Goal: Task Accomplishment & Management: Use online tool/utility

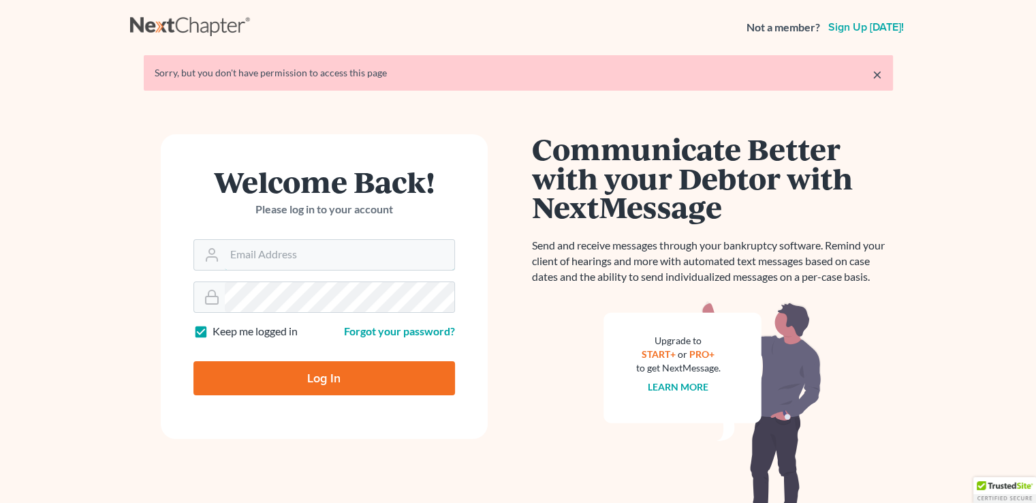
type input "[EMAIL_ADDRESS][DOMAIN_NAME]"
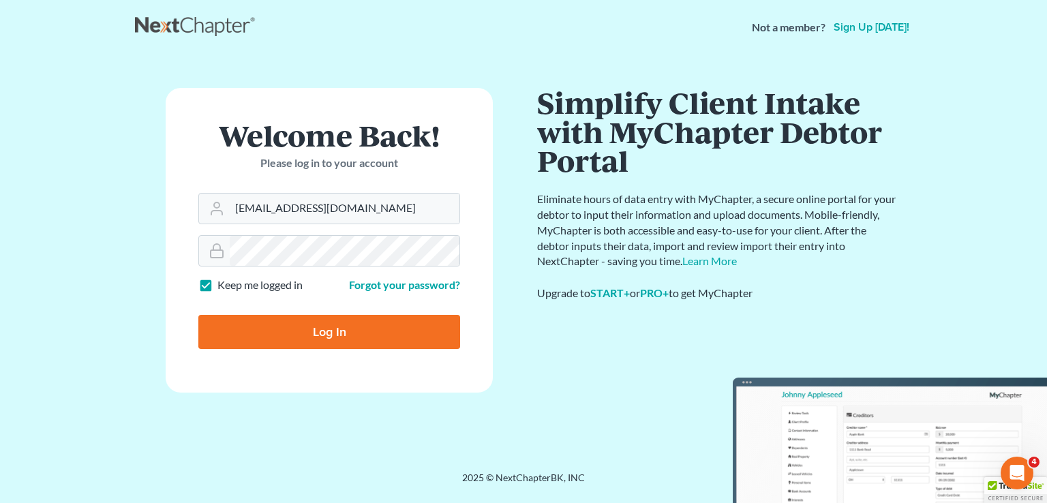
click at [405, 339] on input "Log In" at bounding box center [329, 332] width 262 height 34
type input "Thinking..."
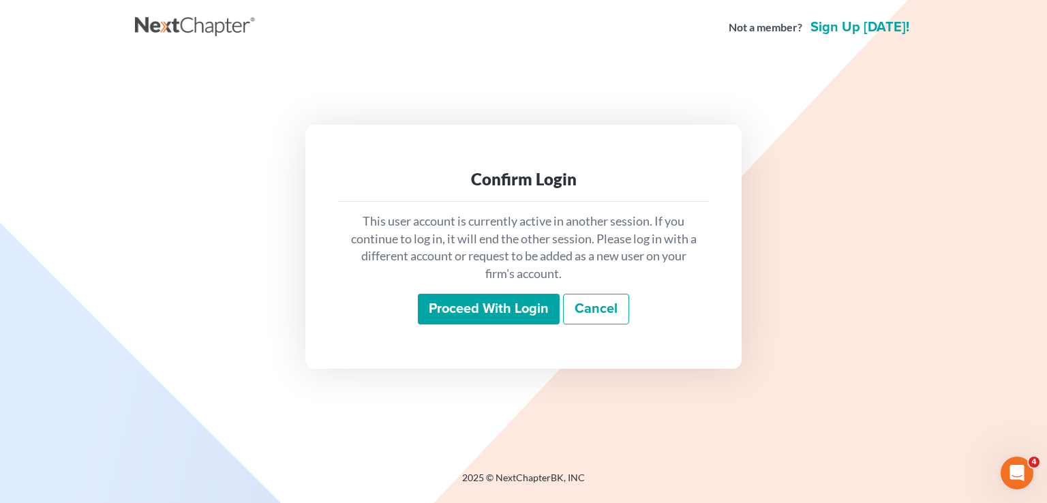
click at [480, 307] on input "Proceed with login" at bounding box center [489, 309] width 142 height 31
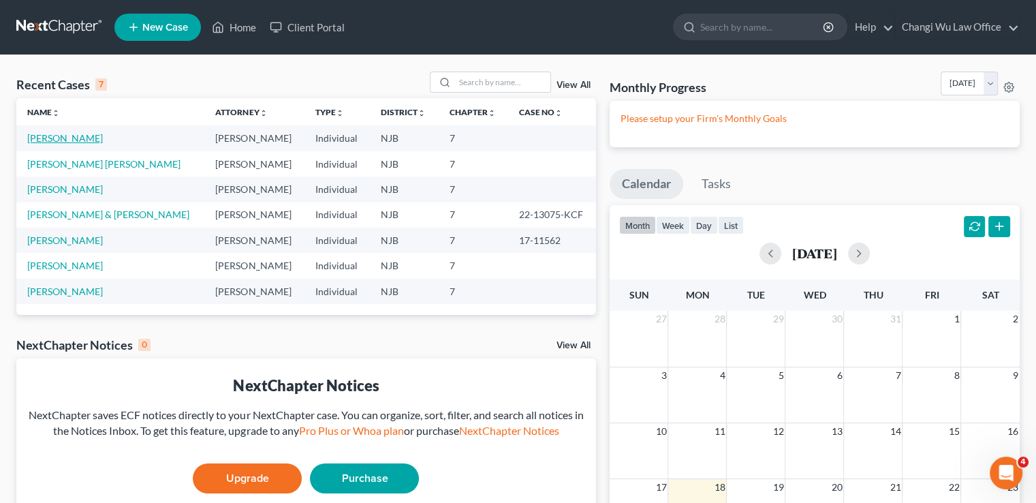
click at [61, 138] on link "[PERSON_NAME]" at bounding box center [65, 138] width 76 height 12
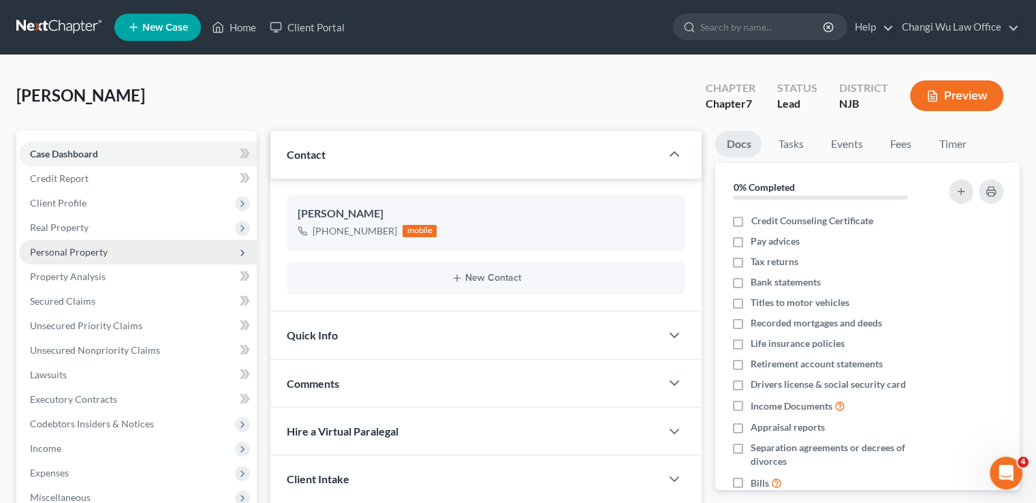
click at [155, 249] on span "Personal Property" at bounding box center [138, 252] width 238 height 25
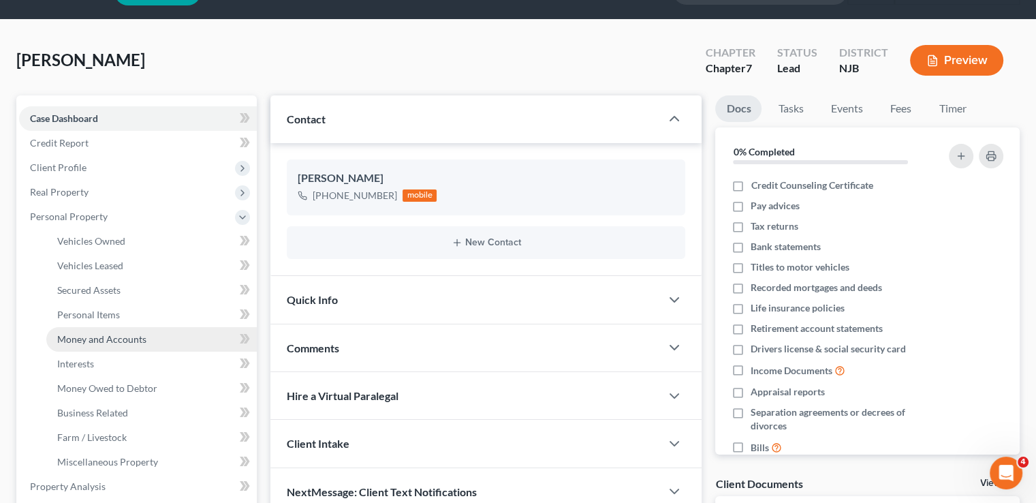
scroll to position [68, 0]
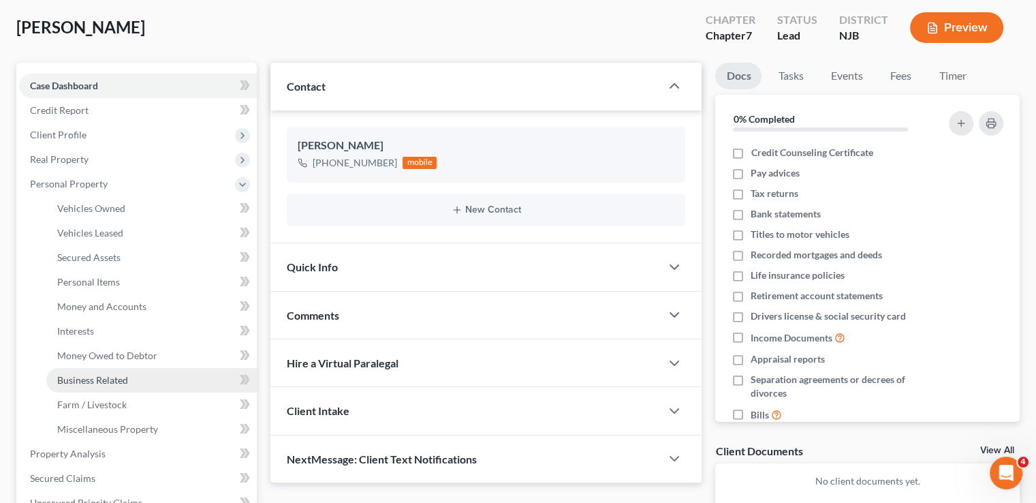
click at [129, 382] on link "Business Related" at bounding box center [151, 380] width 211 height 25
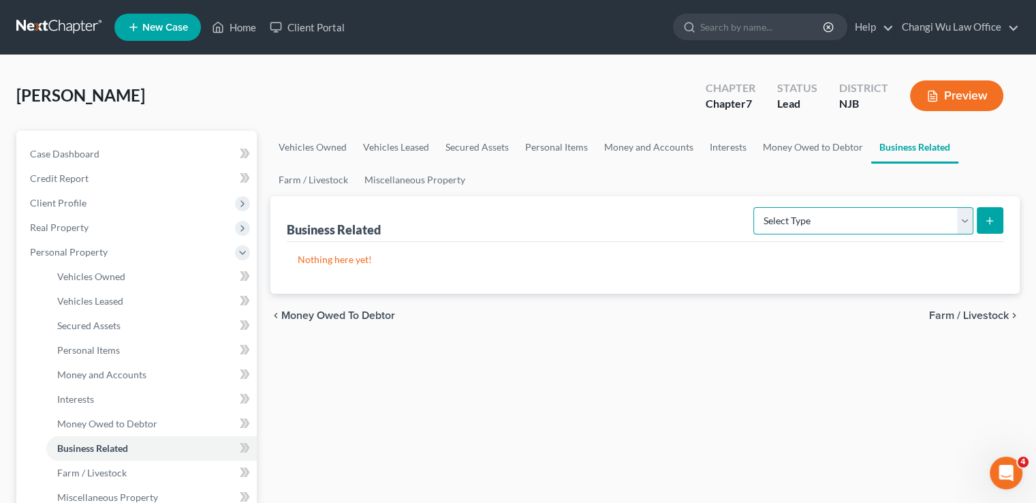
click at [856, 219] on select "Select Type Customer Lists Franchises Inventory Licenses Machinery Office Equip…" at bounding box center [864, 220] width 220 height 27
